Goal: Navigation & Orientation: Find specific page/section

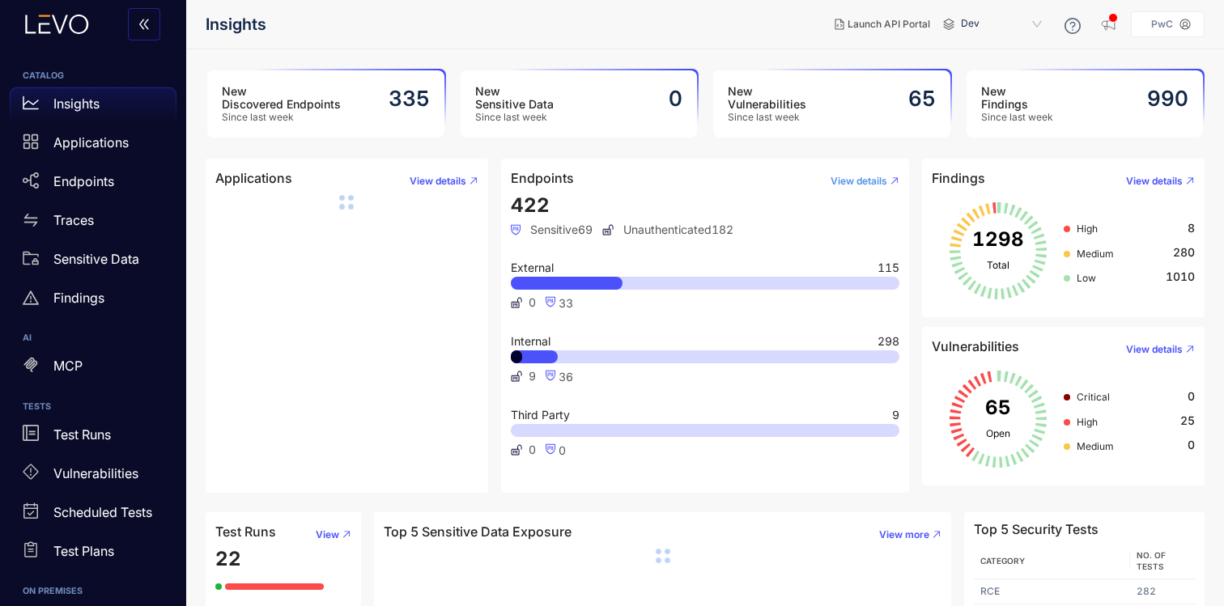
click at [845, 173] on button "View details" at bounding box center [858, 181] width 82 height 26
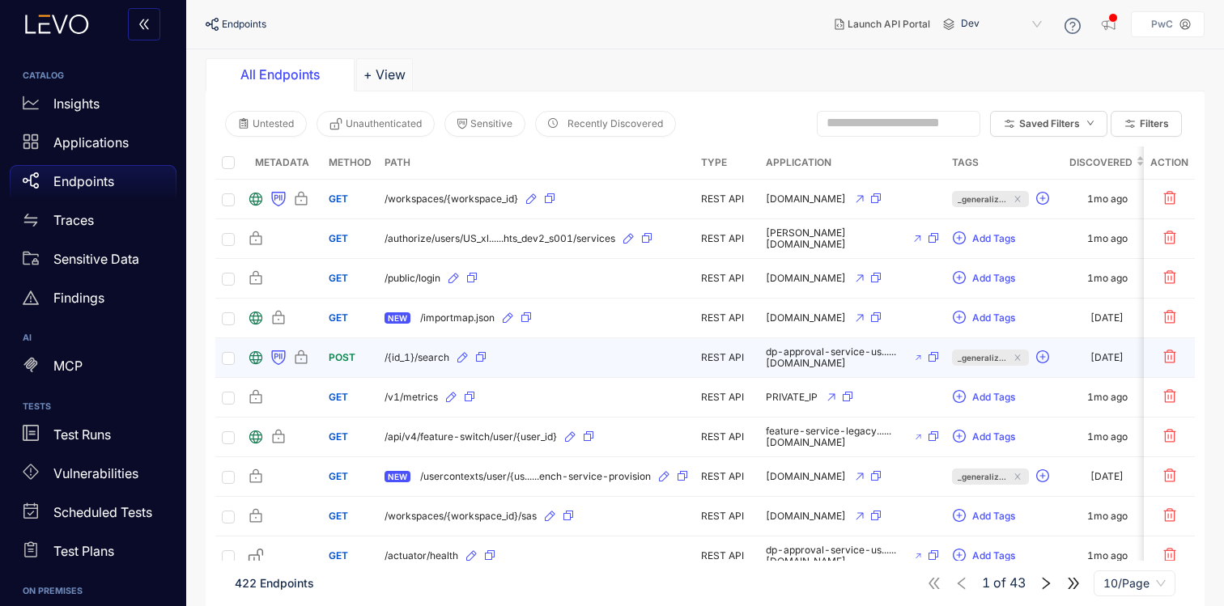
scroll to position [128, 0]
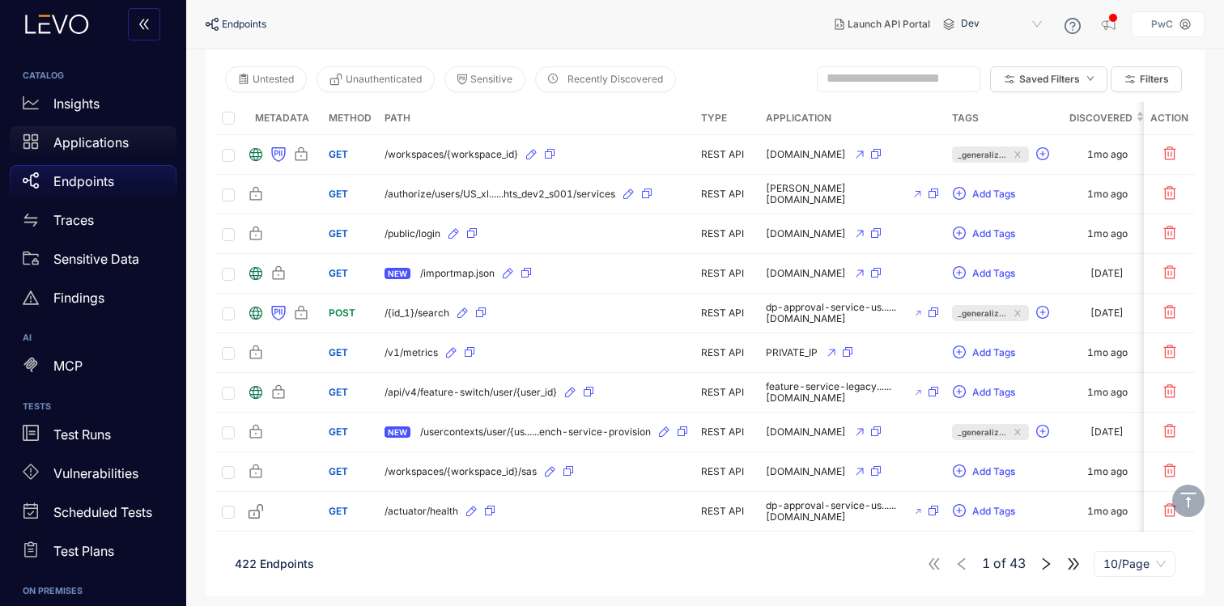
click at [102, 148] on p "Applications" at bounding box center [90, 142] width 75 height 15
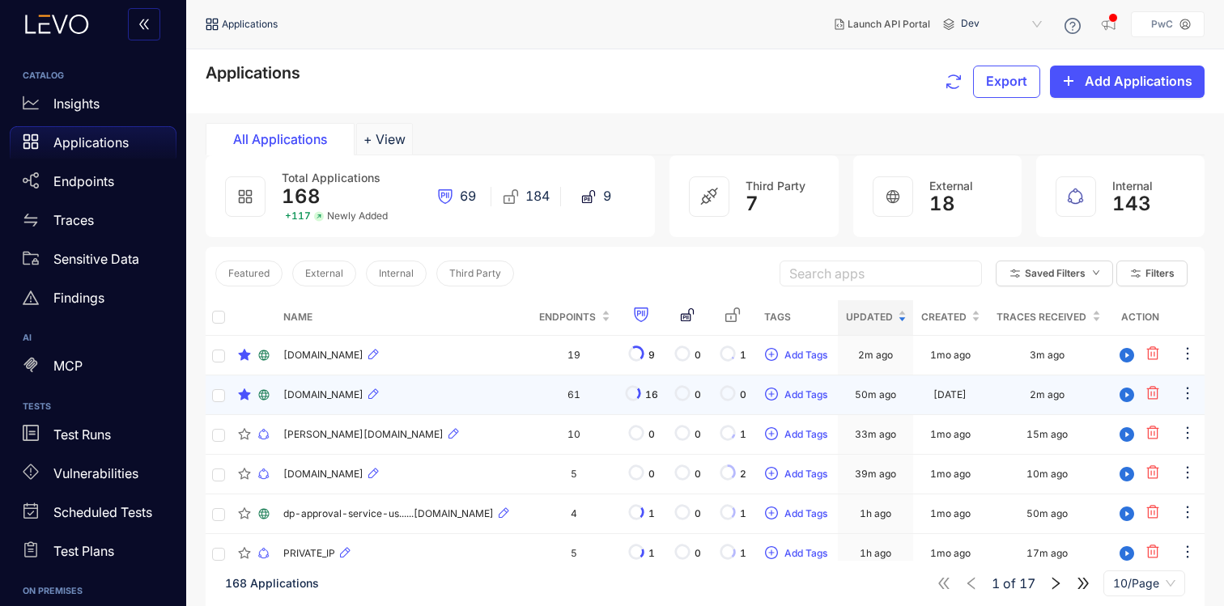
click at [363, 401] on span "[DOMAIN_NAME]" at bounding box center [323, 394] width 80 height 11
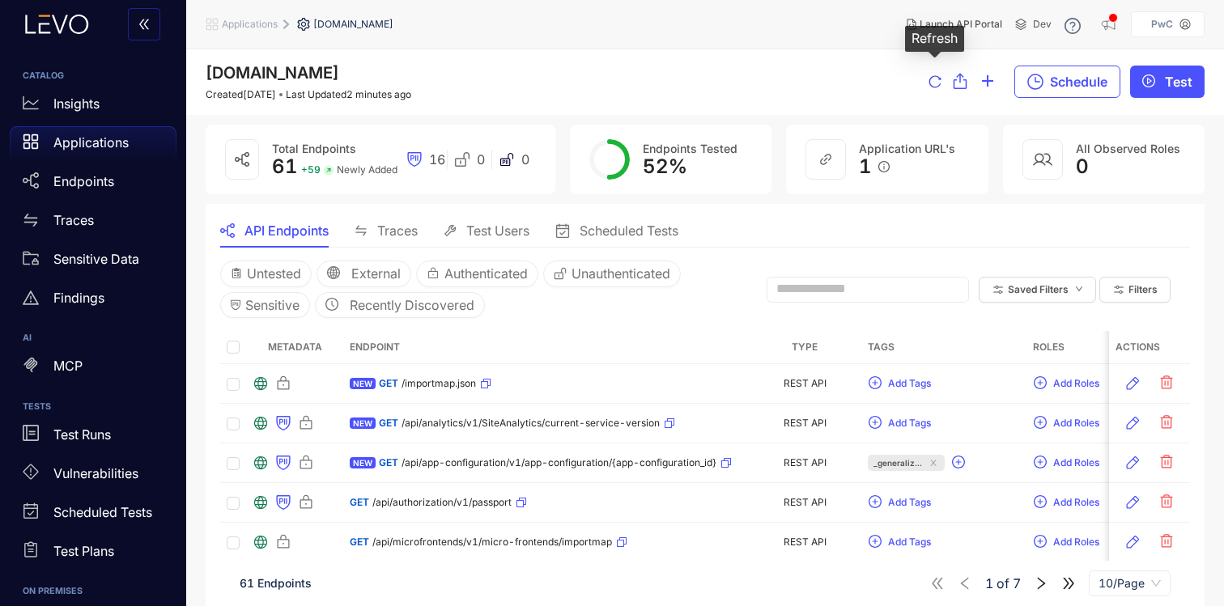
click at [929, 84] on icon "reload" at bounding box center [934, 81] width 13 height 13
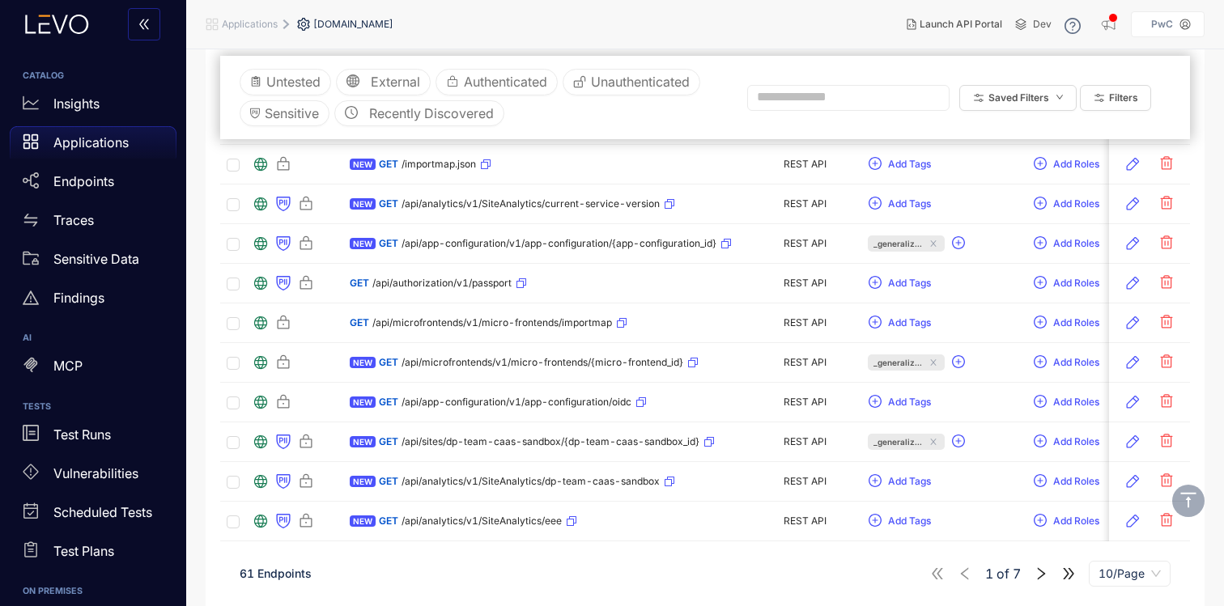
click at [1041, 574] on icon "right" at bounding box center [1040, 573] width 15 height 15
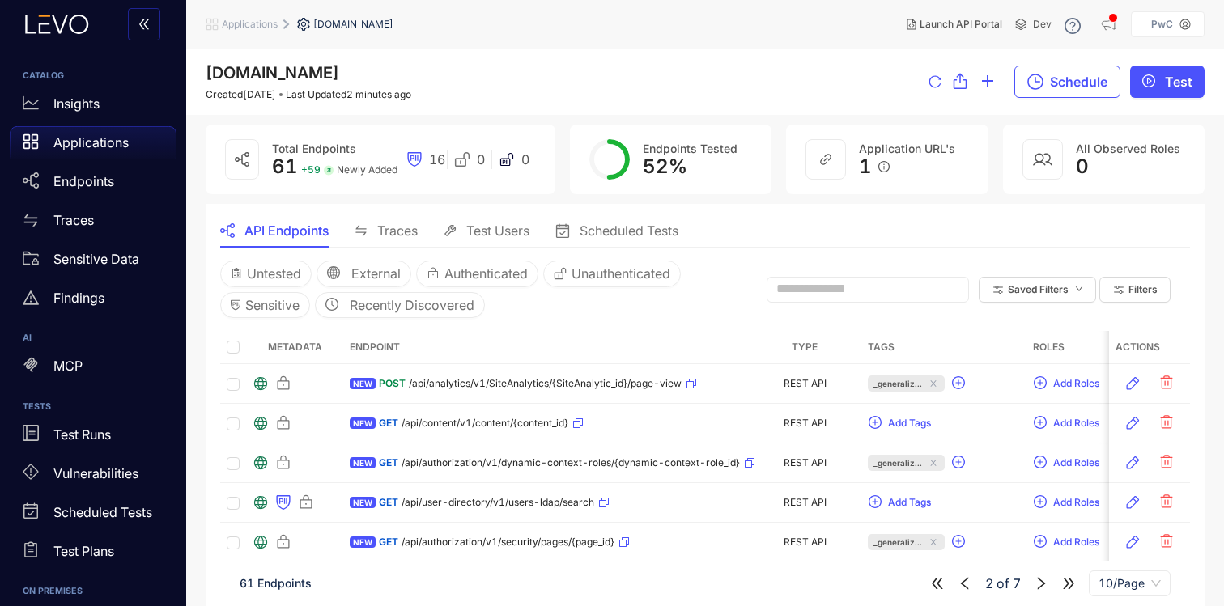
click at [476, 233] on span "Test Users" at bounding box center [497, 230] width 63 height 15
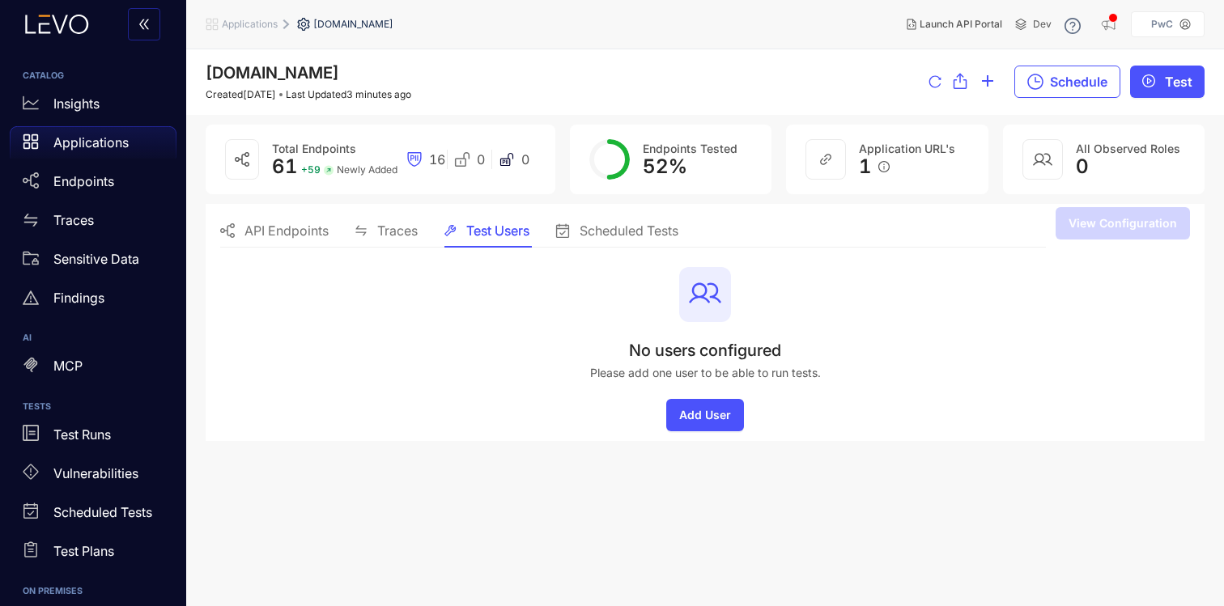
click at [621, 223] on span "Scheduled Tests" at bounding box center [628, 230] width 99 height 15
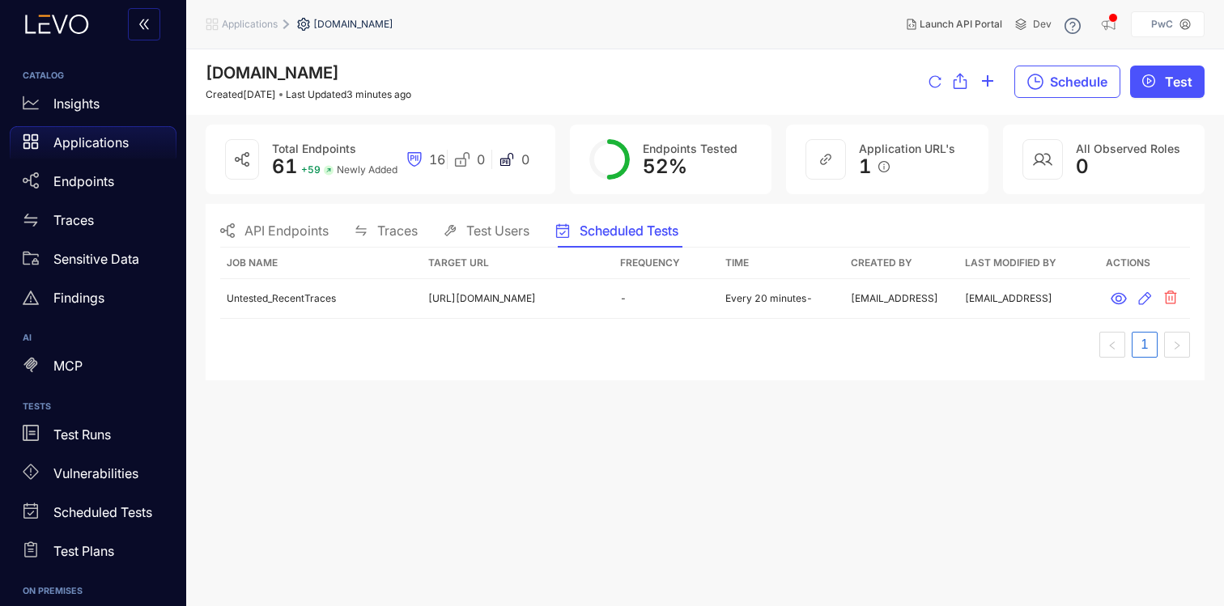
click at [241, 163] on icon at bounding box center [242, 159] width 15 height 15
click at [95, 173] on div "Endpoints" at bounding box center [93, 181] width 167 height 32
